Goal: Task Accomplishment & Management: Manage account settings

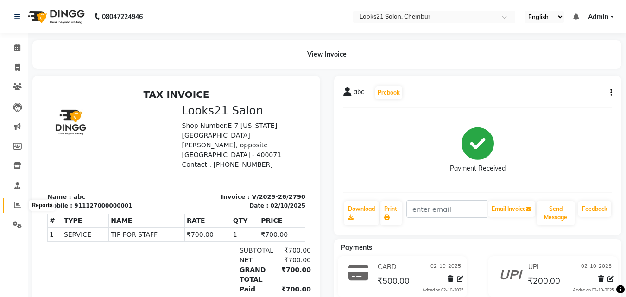
click at [12, 203] on span at bounding box center [17, 205] width 16 height 11
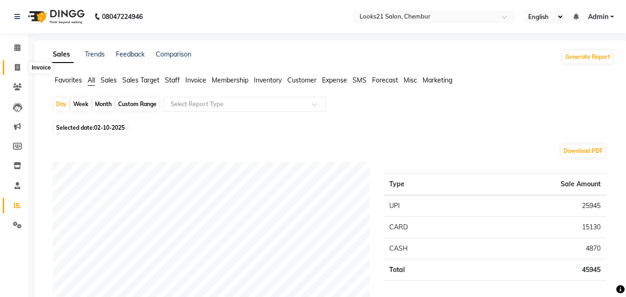
click at [13, 63] on span at bounding box center [17, 68] width 16 height 11
select select "service"
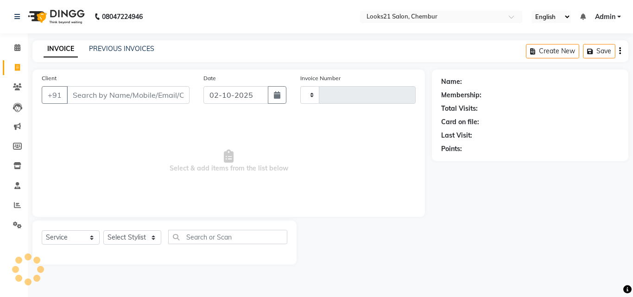
type input "2799"
select select "844"
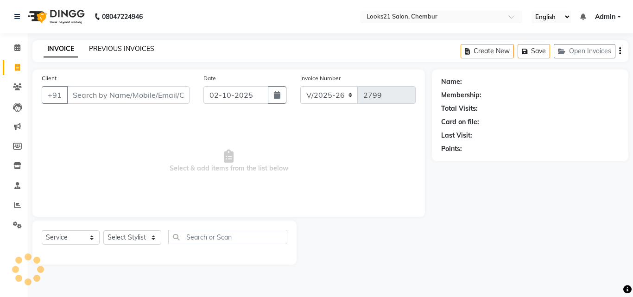
click at [103, 51] on link "PREVIOUS INVOICES" at bounding box center [121, 48] width 65 height 8
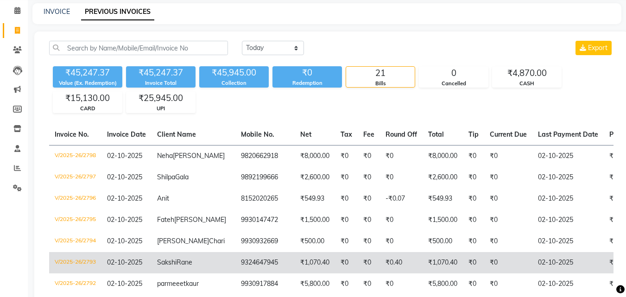
scroll to position [222, 0]
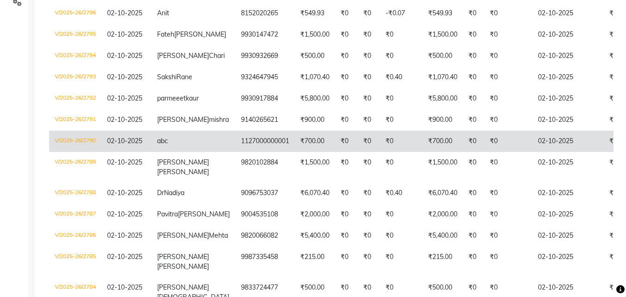
click at [181, 152] on td "abc" at bounding box center [194, 141] width 84 height 21
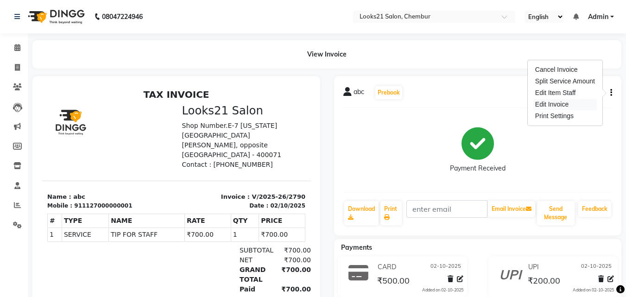
click at [562, 104] on div "Edit Invoice" at bounding box center [564, 105] width 63 height 12
select select "service"
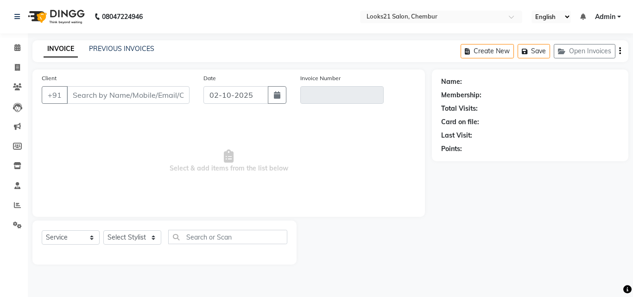
type input "1127000000001"
type input "V/2025-26/2790"
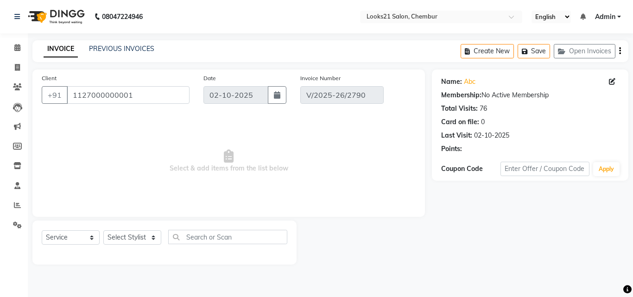
select select "select"
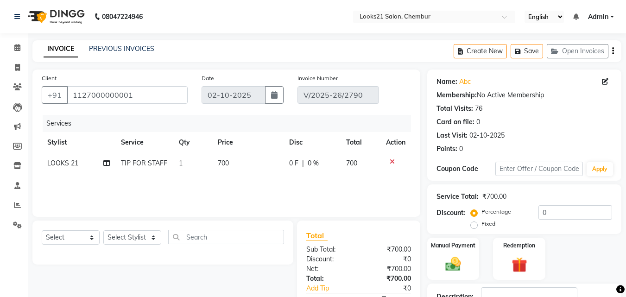
click at [224, 160] on span "700" at bounding box center [223, 163] width 11 height 8
select select "86086"
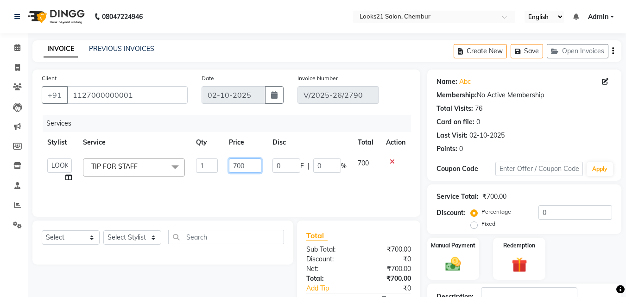
click at [197, 162] on tr "[PERSON_NAME] [PERSON_NAME] LOOKS 21 [PERSON_NAME] [PERSON_NAME] [PERSON_NAME] …" at bounding box center [226, 170] width 369 height 35
type input "750"
click at [221, 188] on div "Services Stylist Service Qty Price Disc Total Action Anwar Danish [PERSON_NAME]…" at bounding box center [226, 161] width 369 height 93
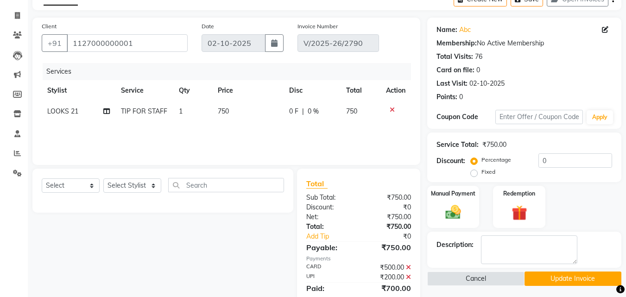
scroll to position [83, 0]
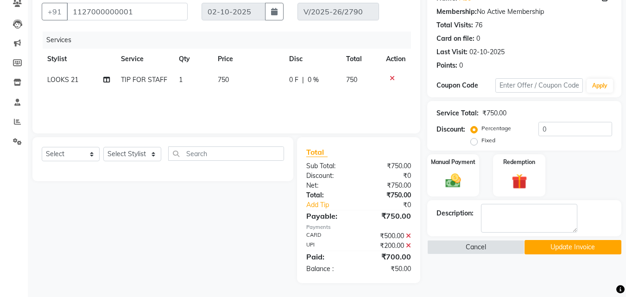
click at [409, 247] on icon at bounding box center [408, 245] width 5 height 6
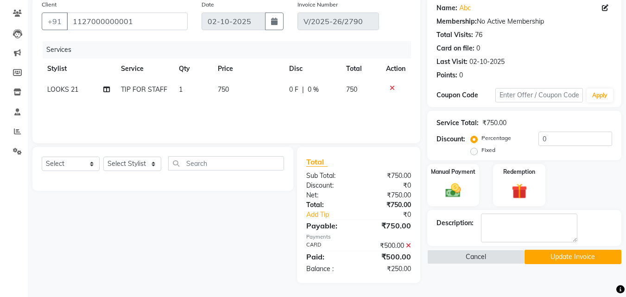
drag, startPoint x: 409, startPoint y: 245, endPoint x: 416, endPoint y: 243, distance: 7.6
click at [409, 245] on icon at bounding box center [408, 245] width 5 height 6
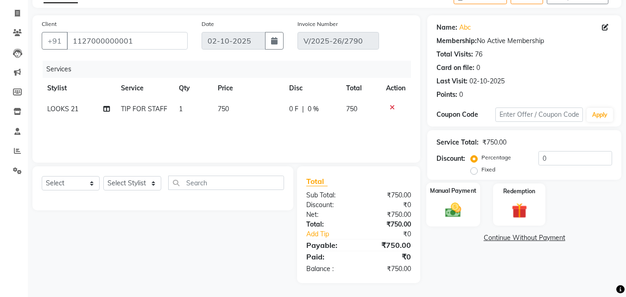
click at [459, 208] on img at bounding box center [453, 210] width 26 height 19
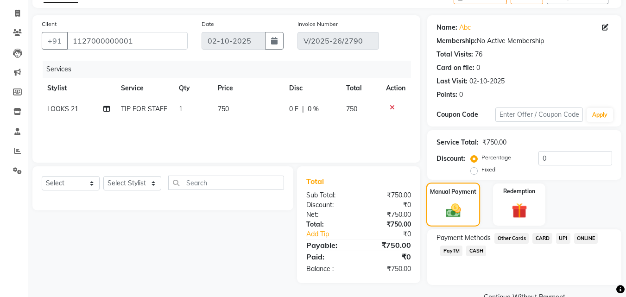
scroll to position [75, 0]
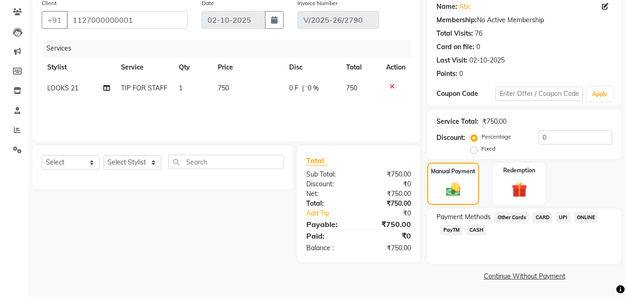
click at [541, 215] on span "CARD" at bounding box center [543, 217] width 20 height 11
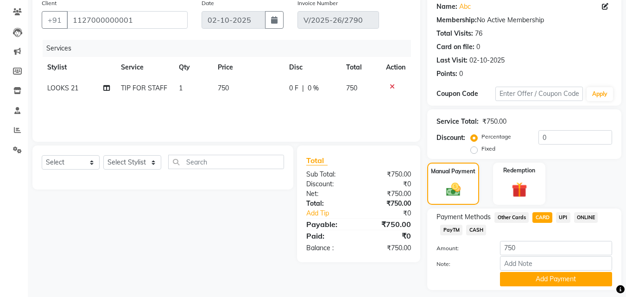
scroll to position [83, 0]
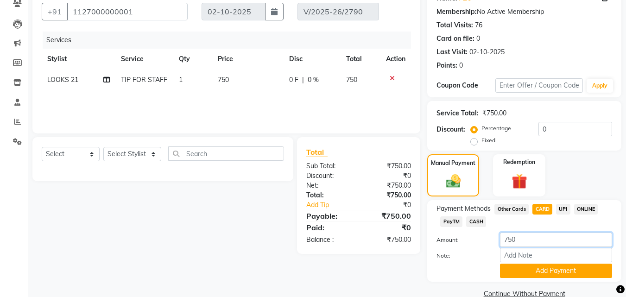
drag, startPoint x: 544, startPoint y: 239, endPoint x: 435, endPoint y: 241, distance: 109.4
click at [435, 241] on div "Amount: 750" at bounding box center [525, 241] width 190 height 16
type input "500"
click at [531, 273] on button "Add Payment" at bounding box center [556, 271] width 112 height 14
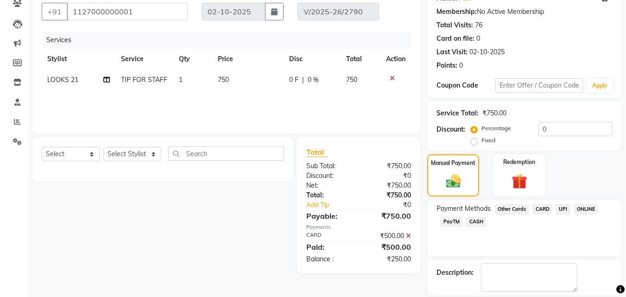
click at [565, 210] on span "UPI" at bounding box center [563, 209] width 14 height 11
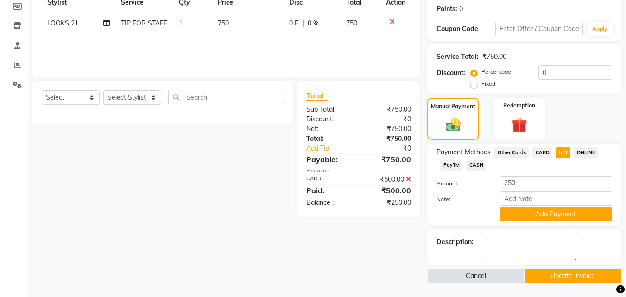
drag, startPoint x: 564, startPoint y: 219, endPoint x: 566, endPoint y: 225, distance: 6.0
click at [563, 219] on button "Add Payment" at bounding box center [556, 214] width 112 height 14
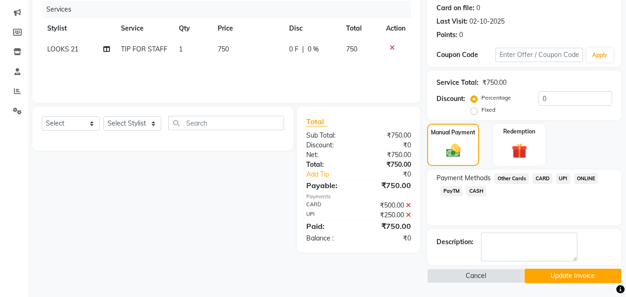
scroll to position [114, 0]
click at [583, 275] on button "Update Invoice" at bounding box center [573, 276] width 97 height 14
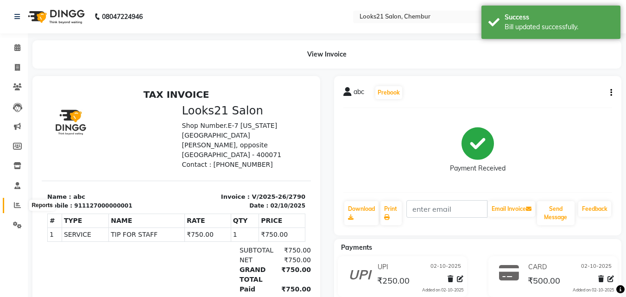
click at [13, 203] on span at bounding box center [17, 205] width 16 height 11
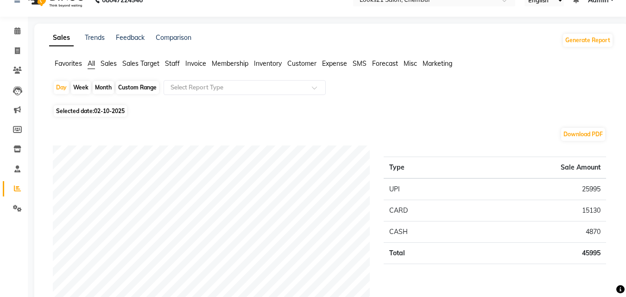
scroll to position [0, 0]
